Goal: Information Seeking & Learning: Learn about a topic

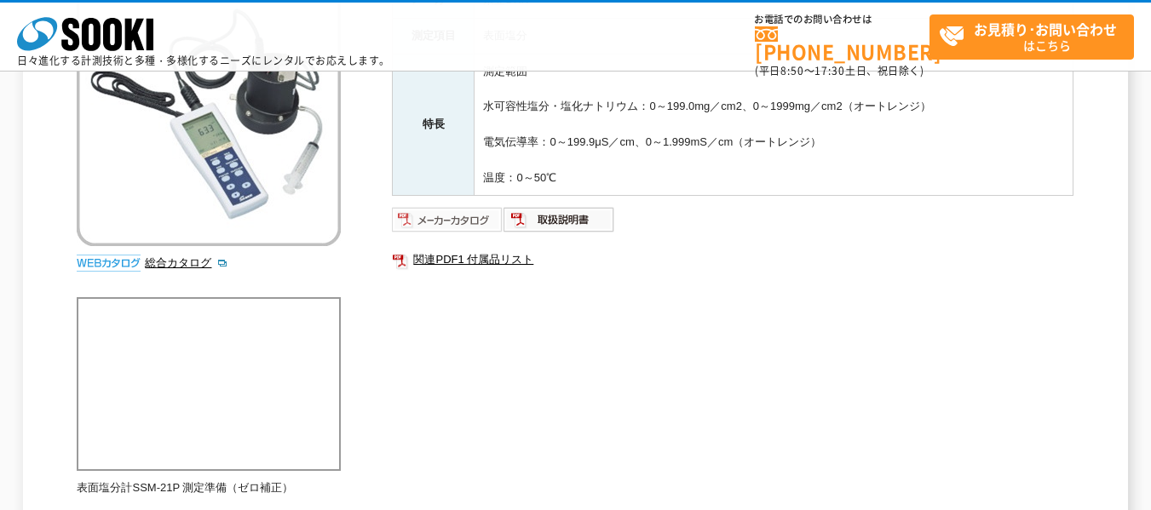
click at [445, 216] on img at bounding box center [448, 219] width 112 height 27
click at [576, 218] on img at bounding box center [559, 219] width 112 height 27
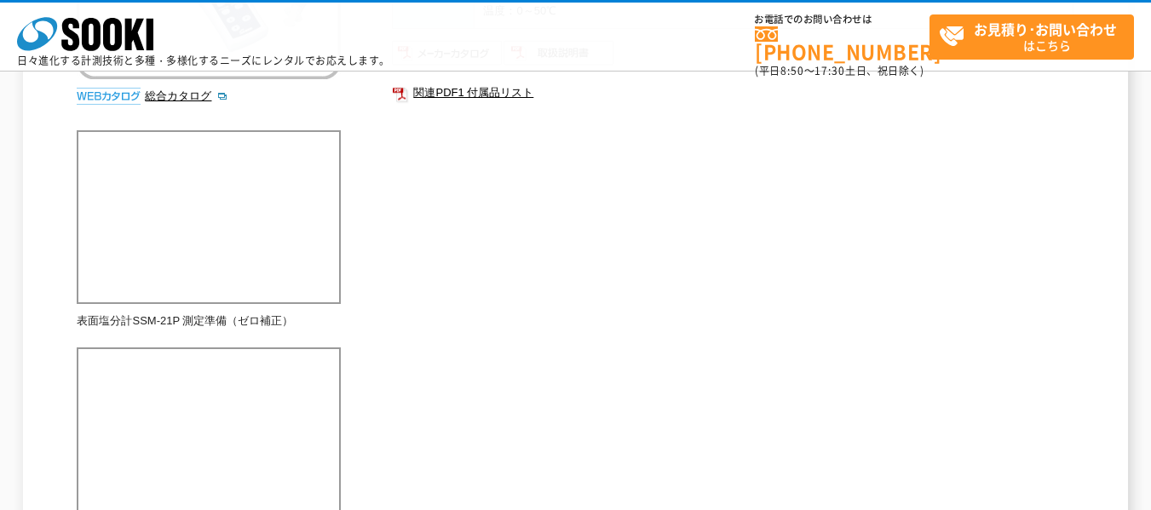
scroll to position [426, 0]
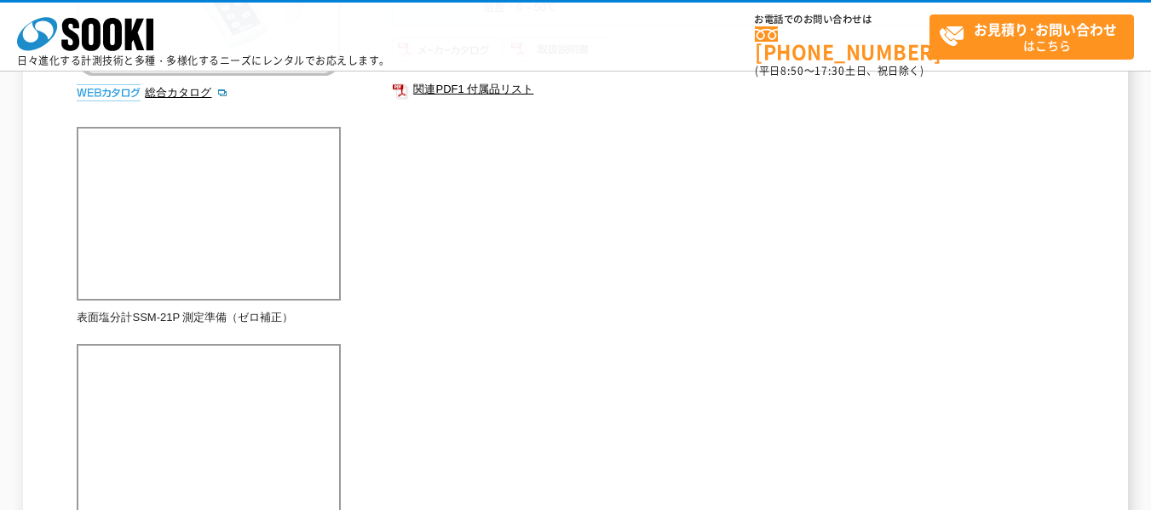
click at [719, 419] on div "橋梁、船舶、タンク等の塗装前の表面塩分濃度を簡単に確認できます。 総合カタログ メーカー 東亜DKK 測定項目 表面塩分 特長 測定範囲 水可容性塩分・塩化ナ…" at bounding box center [575, 502] width 996 height 1451
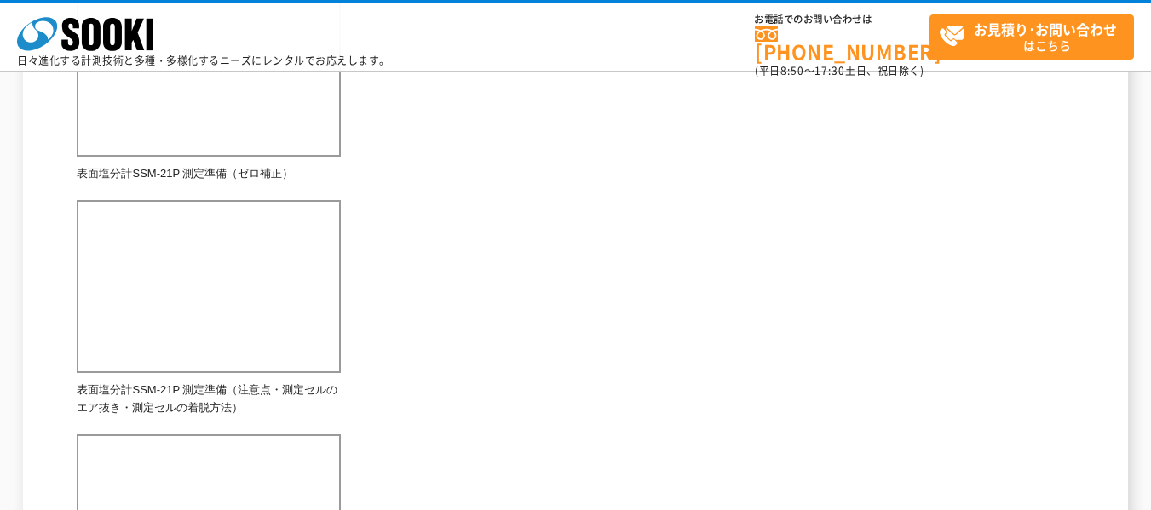
scroll to position [596, 0]
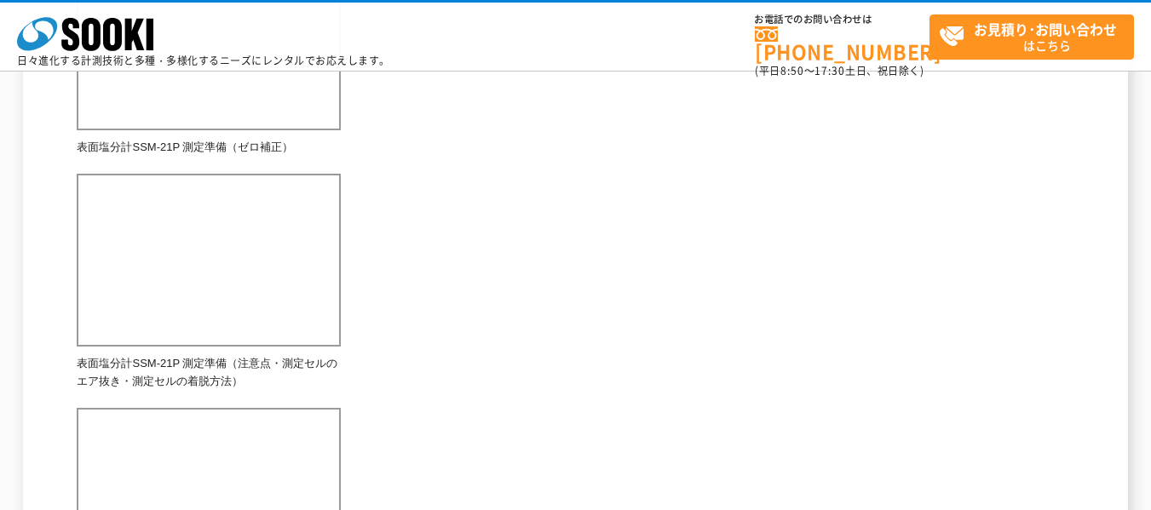
click at [490, 267] on div "橋梁、船舶、タンク等の塗装前の表面塩分濃度を簡単に確認できます。 総合カタログ メーカー 東亜DKK 測定項目 表面塩分 特長 測定範囲 水可容性塩分・塩化ナ…" at bounding box center [575, 332] width 996 height 1451
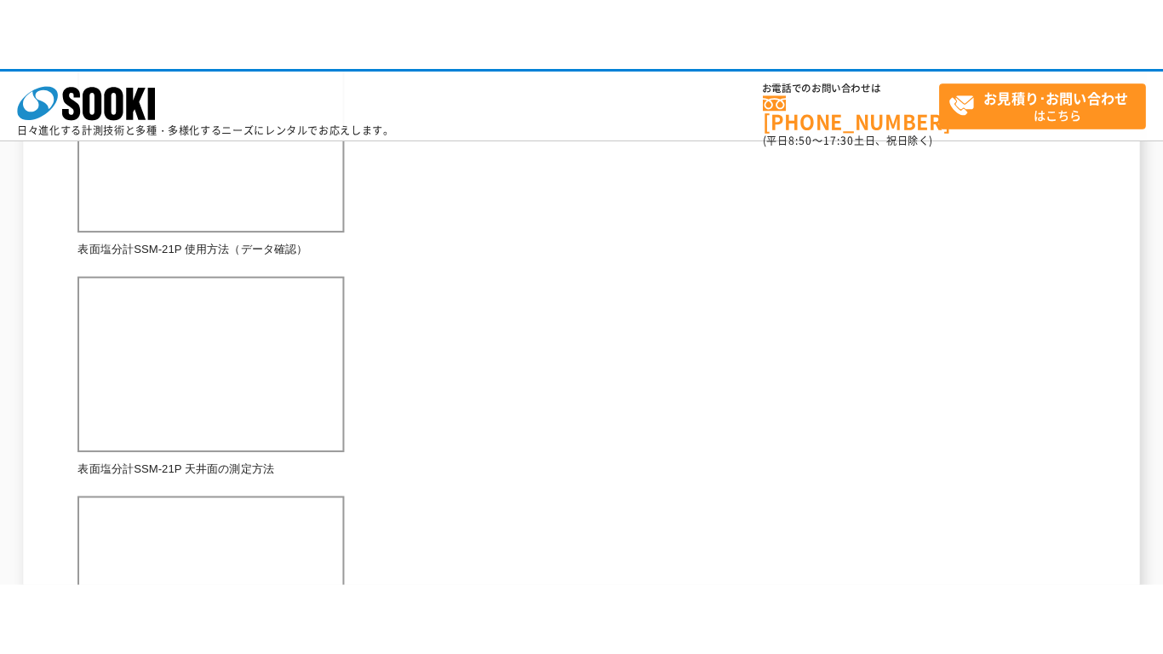
scroll to position [1046, 0]
